Goal: Task Accomplishment & Management: Manage account settings

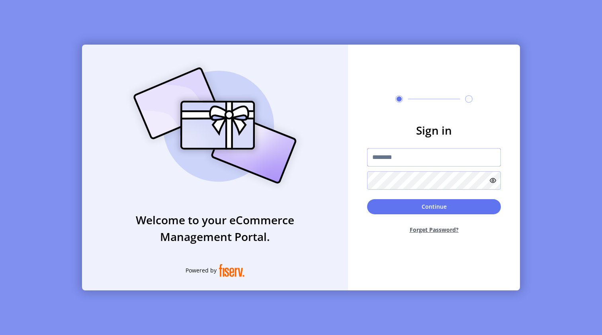
type input "*********"
click at [406, 203] on button "Continue" at bounding box center [434, 206] width 134 height 15
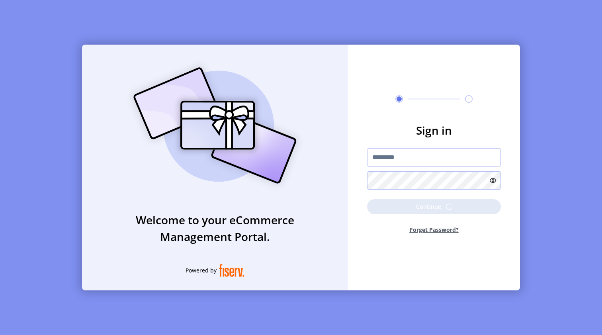
click at [497, 104] on div "Sign in ********* Continue Forget Password?" at bounding box center [434, 168] width 172 height 246
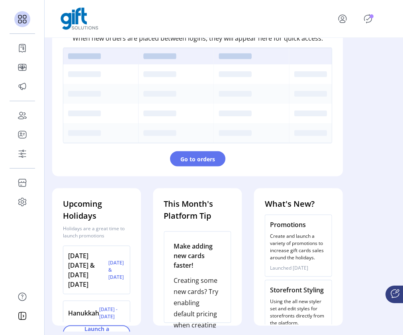
scroll to position [249, 0]
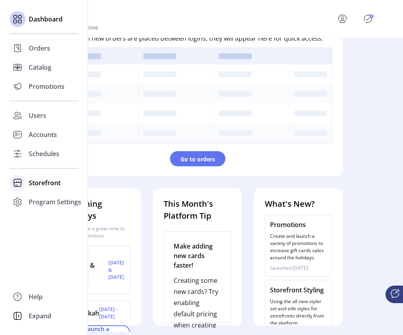
click at [42, 183] on span "Storefront" at bounding box center [45, 183] width 32 height 10
click at [40, 199] on span "Configuration" at bounding box center [50, 199] width 42 height 10
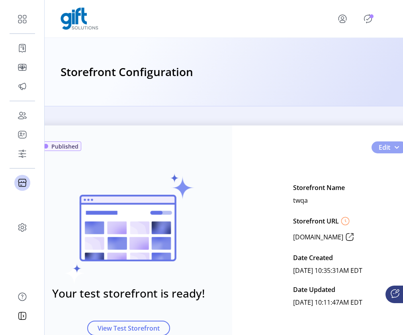
click at [381, 149] on span "Edit" at bounding box center [385, 148] width 12 height 10
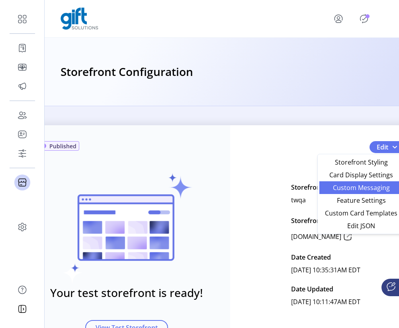
click at [359, 187] on span "Custom Messaging" at bounding box center [361, 188] width 74 height 6
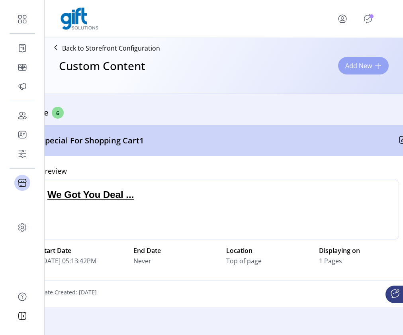
click at [377, 67] on span at bounding box center [378, 65] width 6 height 6
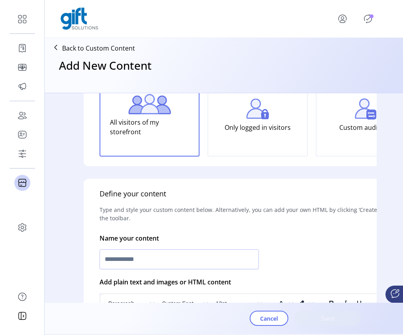
scroll to position [81, 0]
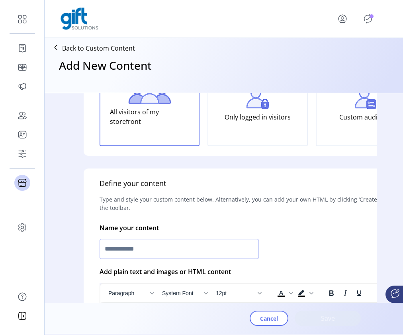
click at [223, 248] on input "text" at bounding box center [179, 249] width 159 height 20
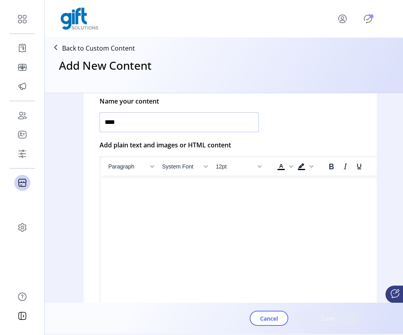
scroll to position [213, 0]
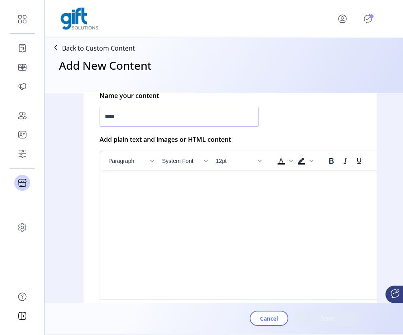
click at [199, 176] on html at bounding box center [257, 173] width 314 height 6
click at [166, 114] on input "****" at bounding box center [179, 117] width 159 height 20
type input "******"
click at [224, 176] on html at bounding box center [257, 173] width 314 height 6
click at [207, 176] on html at bounding box center [257, 173] width 314 height 6
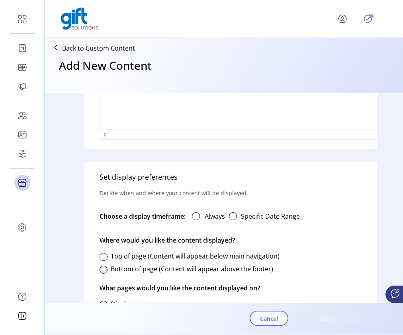
scroll to position [383, 0]
click at [198, 217] on div at bounding box center [196, 216] width 8 height 8
click at [234, 215] on div "button" at bounding box center [233, 216] width 8 height 8
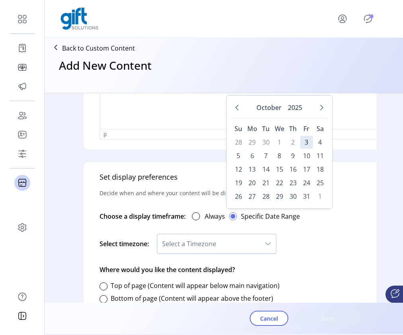
click at [302, 236] on div "Select timezone: Select a Timezone" at bounding box center [258, 243] width 316 height 29
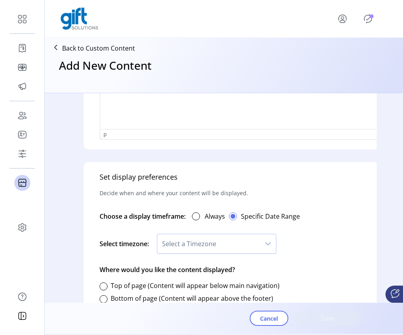
click at [267, 244] on icon "dropdown trigger" at bounding box center [268, 243] width 6 height 6
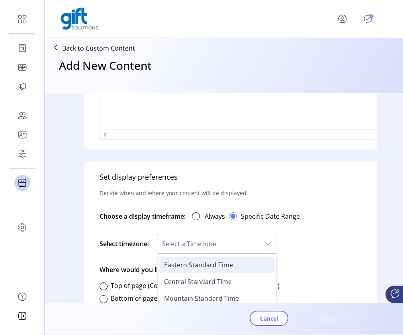
click at [245, 268] on li "Eastern Standard Time" at bounding box center [216, 265] width 115 height 16
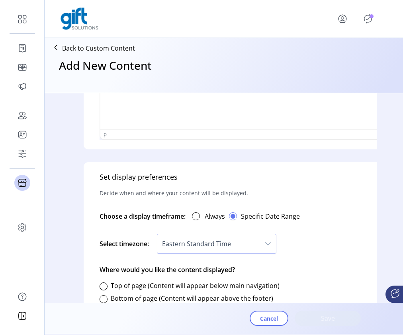
click at [283, 215] on label "Specific Date Range" at bounding box center [270, 216] width 59 height 10
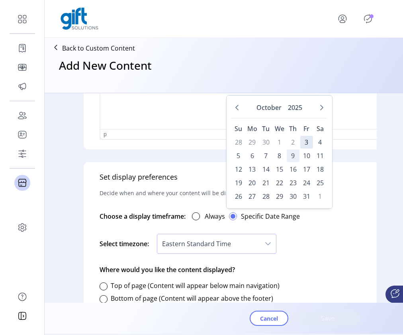
click at [294, 156] on span "9" at bounding box center [293, 155] width 13 height 13
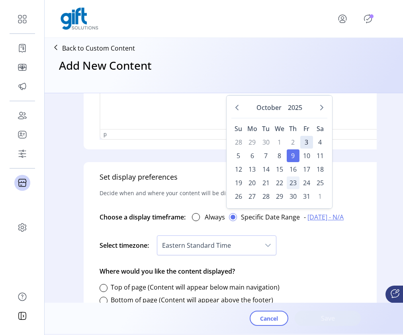
click at [293, 184] on span "23" at bounding box center [293, 182] width 13 height 13
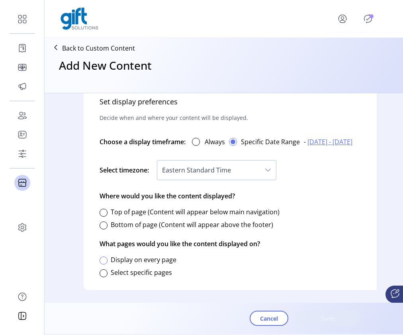
scroll to position [465, 0]
click at [105, 256] on div at bounding box center [104, 260] width 8 height 8
click at [107, 209] on div at bounding box center [104, 213] width 8 height 8
click at [338, 319] on span "Save" at bounding box center [327, 318] width 45 height 10
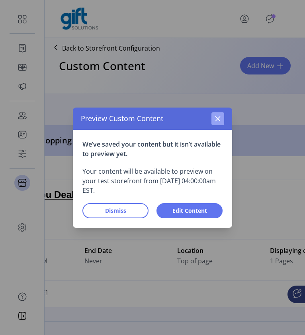
click at [217, 119] on icon "button" at bounding box center [217, 118] width 5 height 5
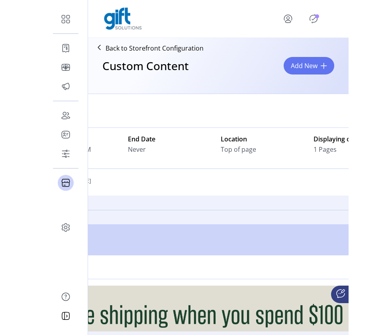
scroll to position [59, 0]
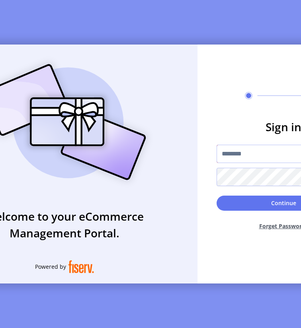
type input "*********"
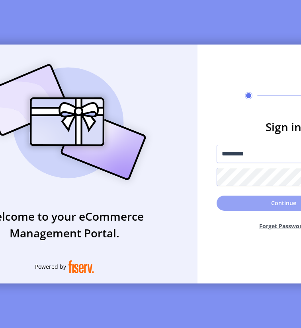
click at [248, 209] on button "Continue" at bounding box center [284, 203] width 134 height 15
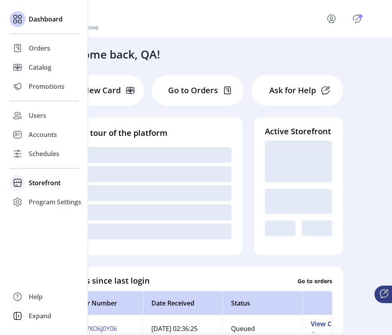
click at [44, 182] on span "Storefront" at bounding box center [45, 183] width 32 height 10
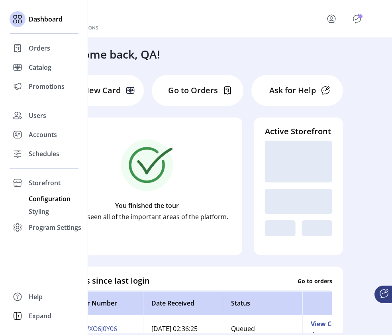
click at [43, 199] on span "Configuration" at bounding box center [50, 199] width 42 height 10
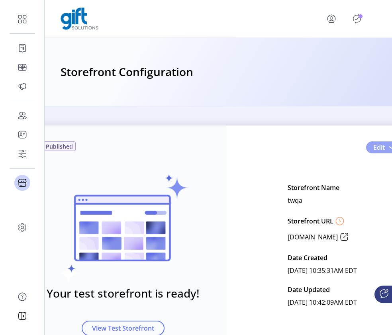
click at [381, 147] on span "Edit" at bounding box center [379, 148] width 12 height 10
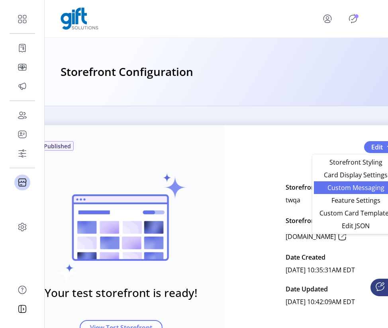
click at [358, 190] on span "Custom Messaging" at bounding box center [355, 188] width 74 height 6
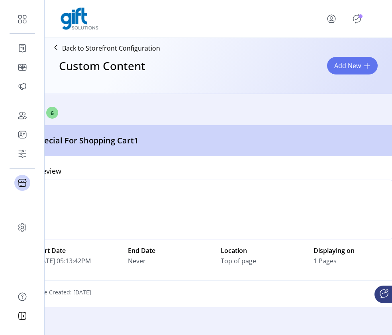
click at [396, 141] on icon at bounding box center [398, 138] width 5 height 5
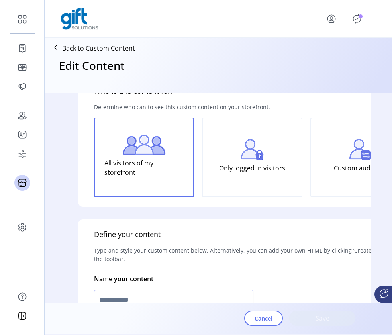
type input "**********"
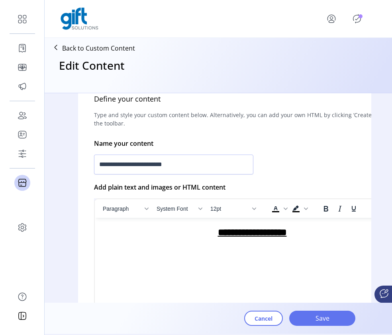
scroll to position [165, 0]
drag, startPoint x: 303, startPoint y: 237, endPoint x: 172, endPoint y: 225, distance: 130.8
click at [172, 225] on html "**********" at bounding box center [252, 232] width 314 height 29
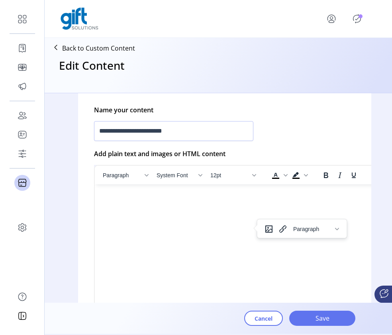
scroll to position [198, 0]
click at [193, 128] on input "**********" at bounding box center [173, 131] width 159 height 20
drag, startPoint x: 196, startPoint y: 128, endPoint x: 96, endPoint y: 132, distance: 100.4
click at [96, 132] on input "**********" at bounding box center [173, 131] width 159 height 20
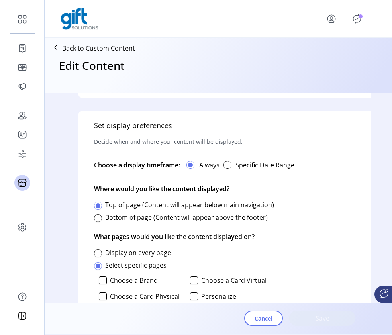
scroll to position [435, 0]
click at [98, 205] on span at bounding box center [98, 205] width 5 height 5
click at [99, 217] on div at bounding box center [98, 218] width 8 height 8
click at [99, 205] on div at bounding box center [98, 205] width 8 height 8
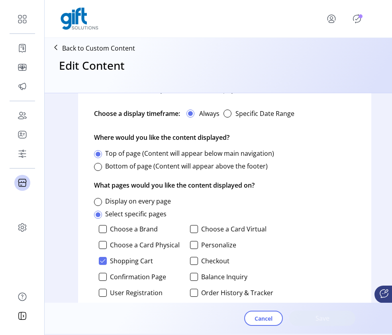
scroll to position [475, 0]
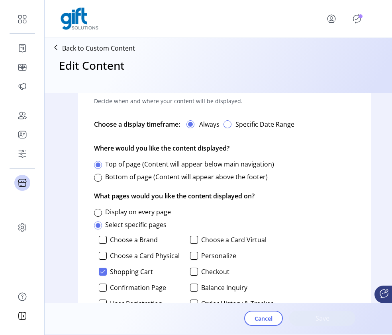
click at [231, 124] on div "button" at bounding box center [227, 124] width 8 height 8
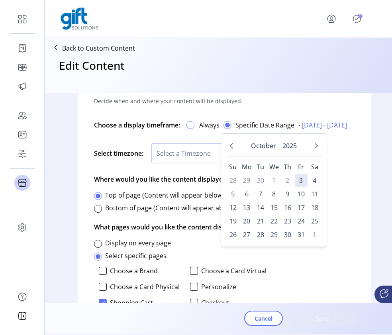
click at [187, 123] on div at bounding box center [190, 125] width 8 height 8
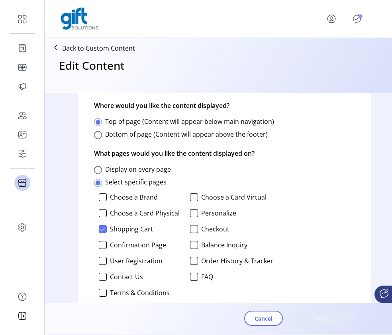
scroll to position [515, 0]
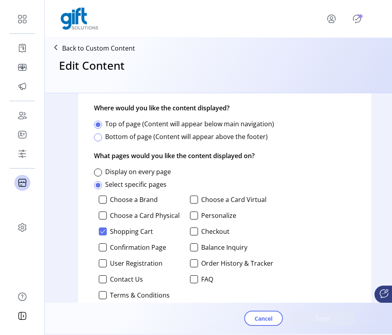
click at [100, 136] on div at bounding box center [98, 137] width 8 height 8
click at [99, 123] on div at bounding box center [98, 125] width 8 height 8
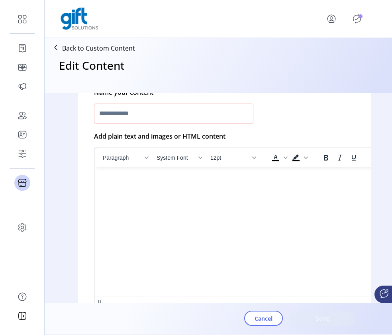
scroll to position [207, 0]
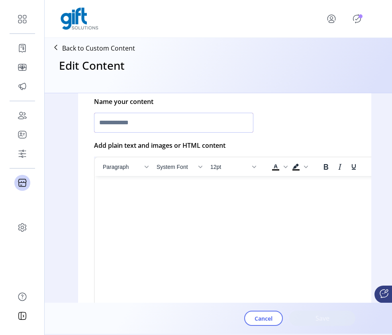
click at [157, 125] on input "text" at bounding box center [173, 123] width 159 height 20
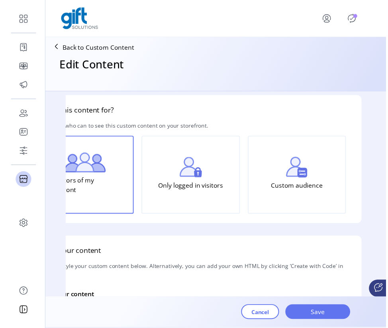
scroll to position [9, 59]
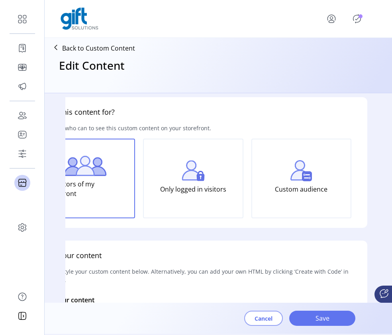
type input "***"
click at [265, 318] on span "Cancel" at bounding box center [263, 318] width 18 height 8
